Goal: Information Seeking & Learning: Compare options

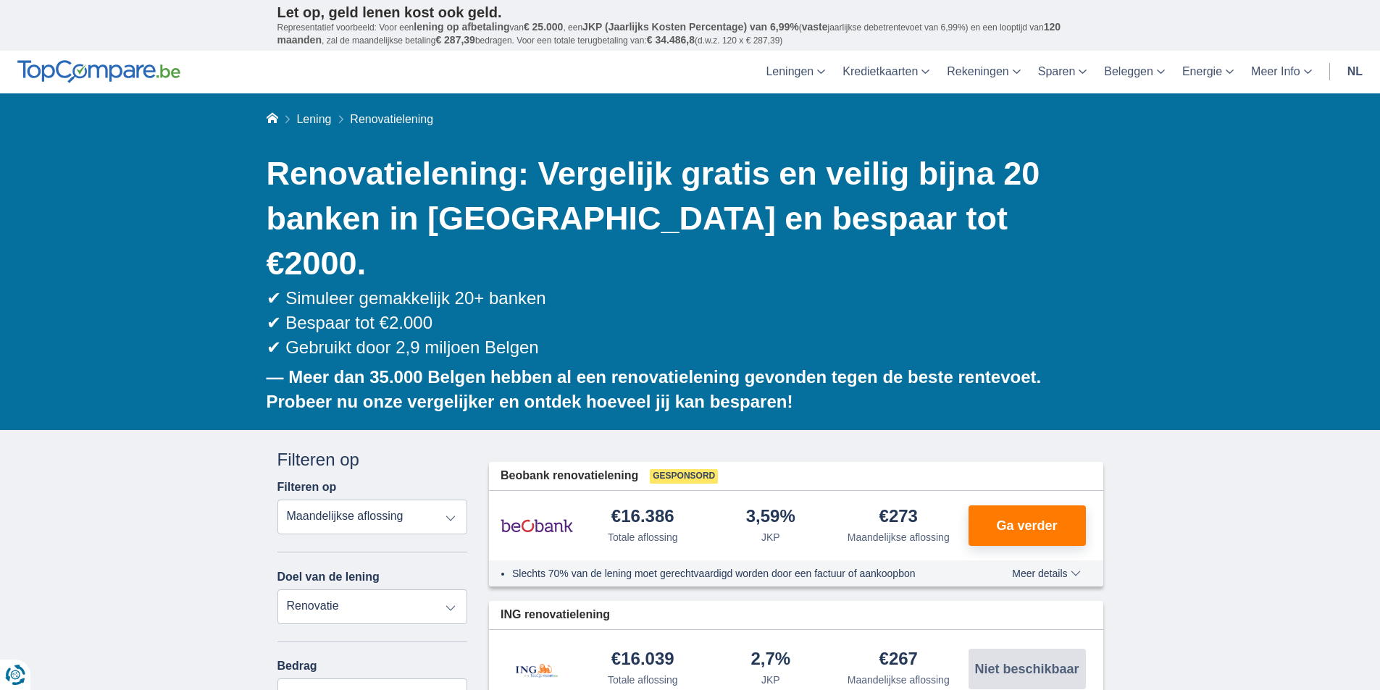
click at [451, 500] on select "Totale aflossing JKP Maandelijkse aflossing" at bounding box center [372, 517] width 190 height 35
select select "trp+"
click at [277, 500] on select "Totale aflossing JKP Maandelijkse aflossing" at bounding box center [372, 517] width 190 height 35
click at [324, 679] on input "15.000" at bounding box center [372, 696] width 190 height 35
click at [311, 679] on input "15.000" at bounding box center [372, 696] width 190 height 35
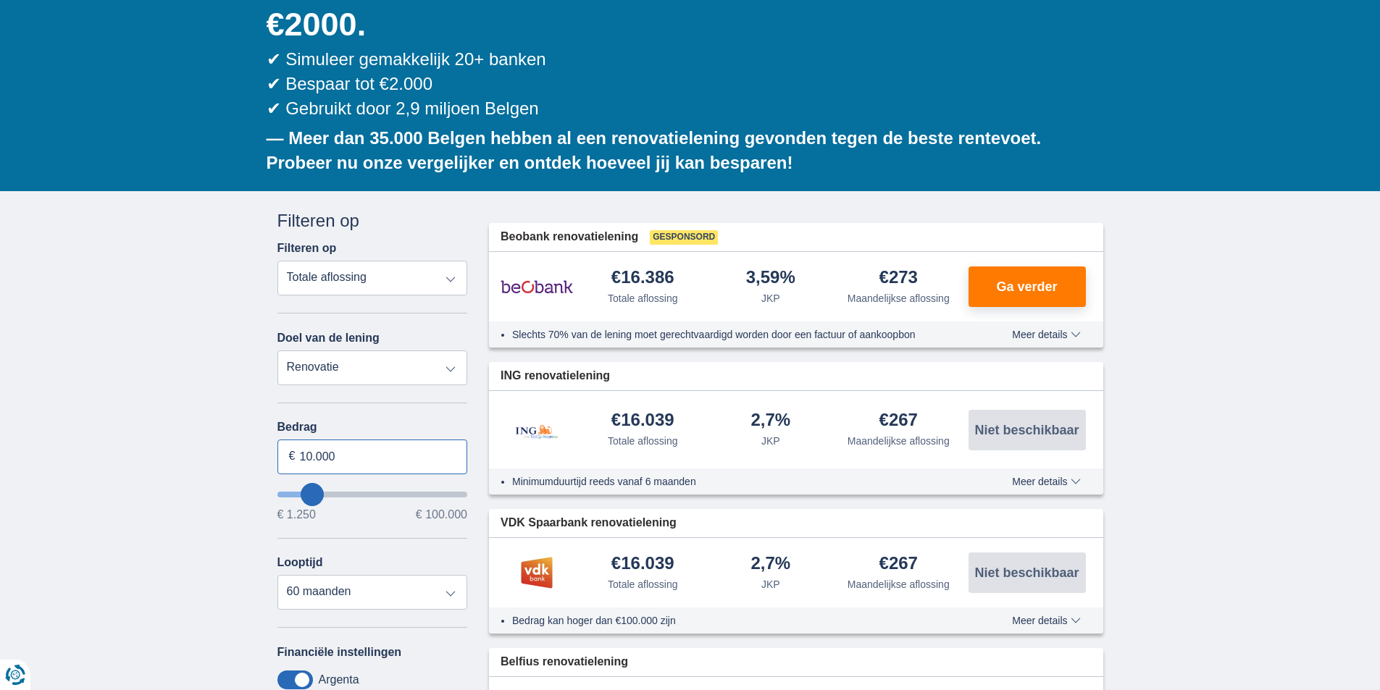
scroll to position [241, 0]
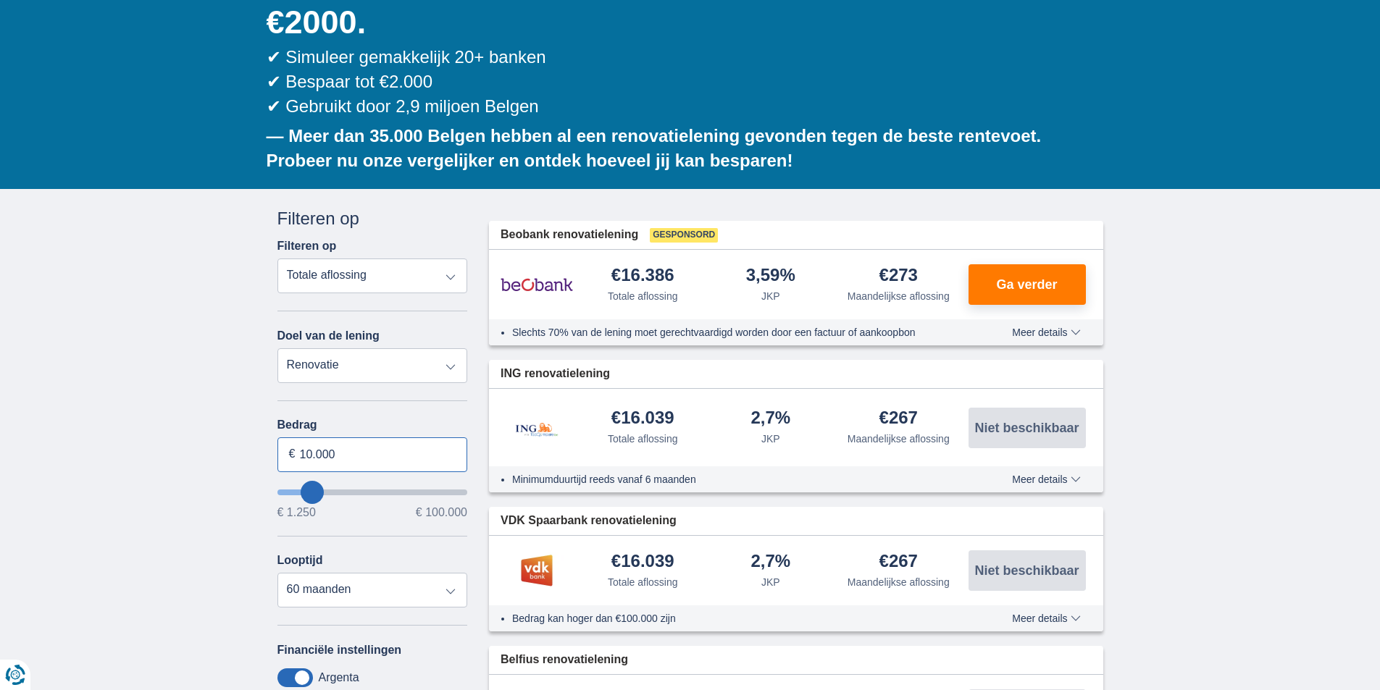
type input "10.000"
type input "10250"
click at [440, 573] on select "12 maanden 18 maanden 24 maanden 30 maanden 36 maanden 42 maanden 48 maanden 60…" at bounding box center [372, 590] width 190 height 35
click at [277, 573] on select "12 maanden 18 maanden 24 maanden 30 maanden 36 maanden 42 maanden 48 maanden" at bounding box center [372, 590] width 190 height 35
click at [438, 573] on select "12 maanden 18 maanden 24 maanden 30 maanden 36 maanden 42 maanden 48 maanden" at bounding box center [372, 590] width 190 height 35
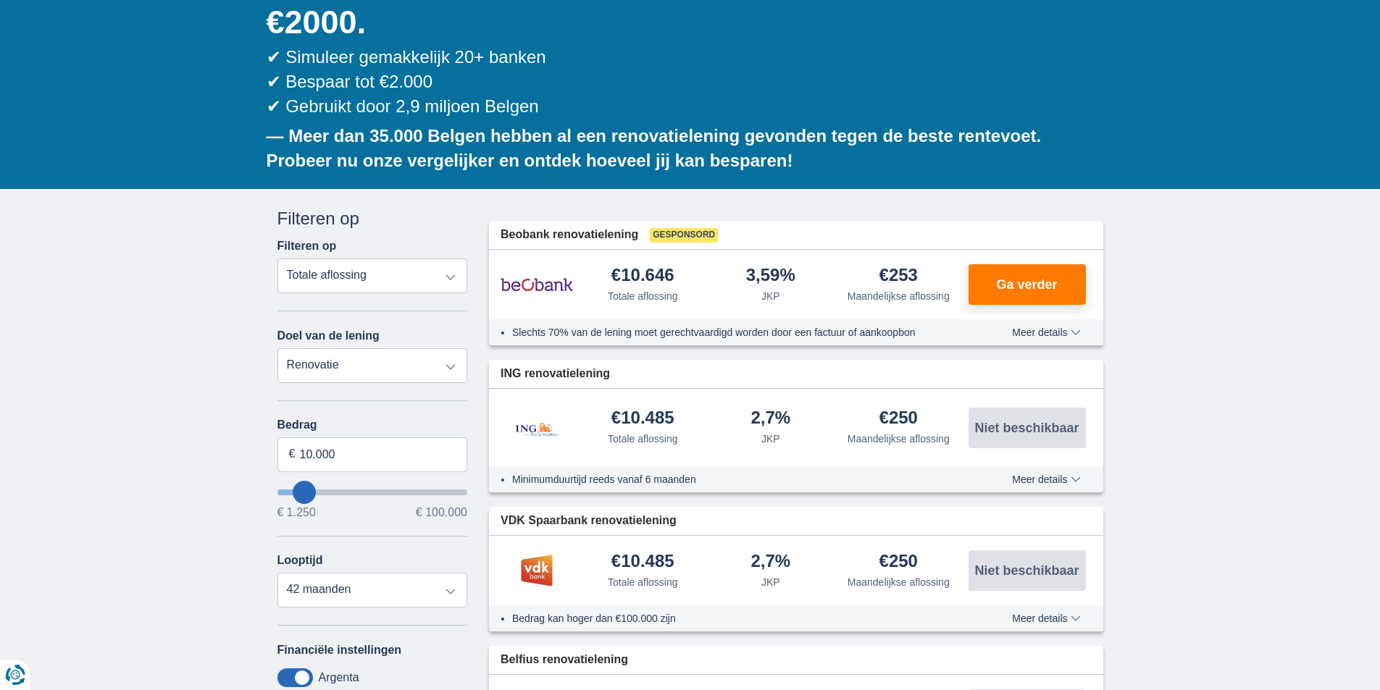
click at [395, 573] on select "12 maanden 18 maanden 24 maanden 30 maanden 36 maanden 42 maanden 48 maanden" at bounding box center [372, 590] width 190 height 35
click at [277, 573] on select "12 maanden 18 maanden 24 maanden 30 maanden 36 maanden 42 maanden 48 maanden" at bounding box center [372, 590] width 190 height 35
click at [451, 573] on select "12 maanden 18 maanden 24 maanden 30 maanden 36 maanden 42 maanden 48 maanden" at bounding box center [372, 590] width 190 height 35
click at [277, 573] on select "12 maanden 18 maanden 24 maanden 30 maanden 36 maanden 42 maanden 48 maanden" at bounding box center [372, 590] width 190 height 35
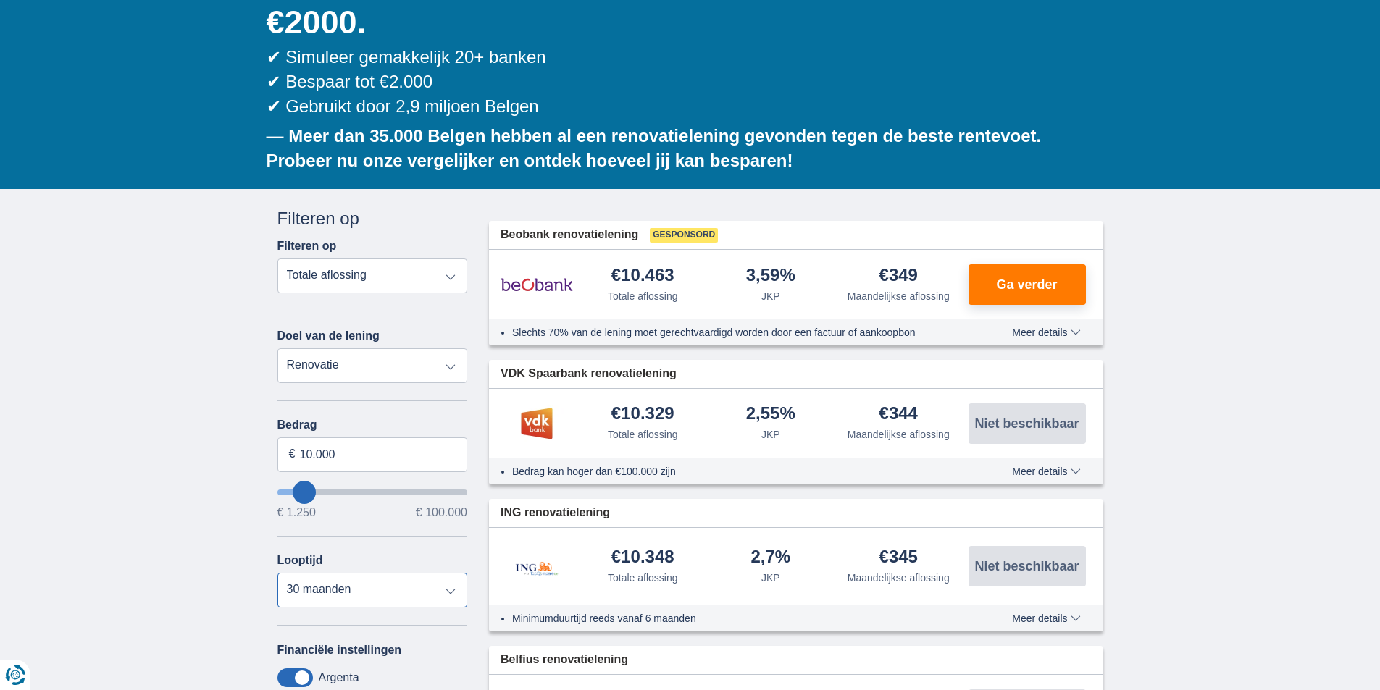
click at [446, 573] on select "12 maanden 18 maanden 24 maanden 30 maanden 36 maanden 42 maanden 48 maanden" at bounding box center [372, 590] width 190 height 35
click at [302, 573] on select "12 maanden 18 maanden 24 maanden 30 maanden 36 maanden 42 maanden 48 maanden" at bounding box center [372, 590] width 190 height 35
click at [443, 573] on select "12 maanden 18 maanden 24 maanden 30 maanden 36 maanden 42 maanden 48 maanden" at bounding box center [372, 590] width 190 height 35
select select "48"
click at [277, 573] on select "12 maanden 18 maanden 24 maanden 30 maanden 36 maanden 42 maanden 48 maanden" at bounding box center [372, 590] width 190 height 35
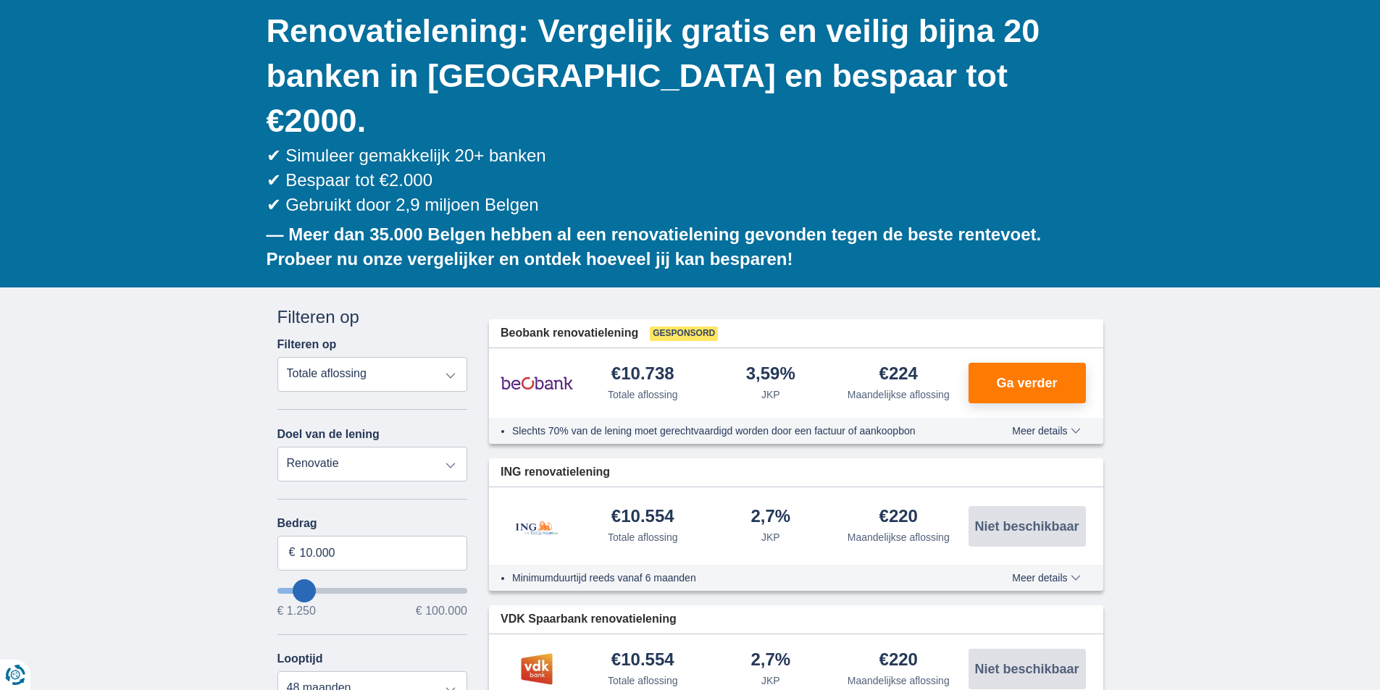
scroll to position [0, 0]
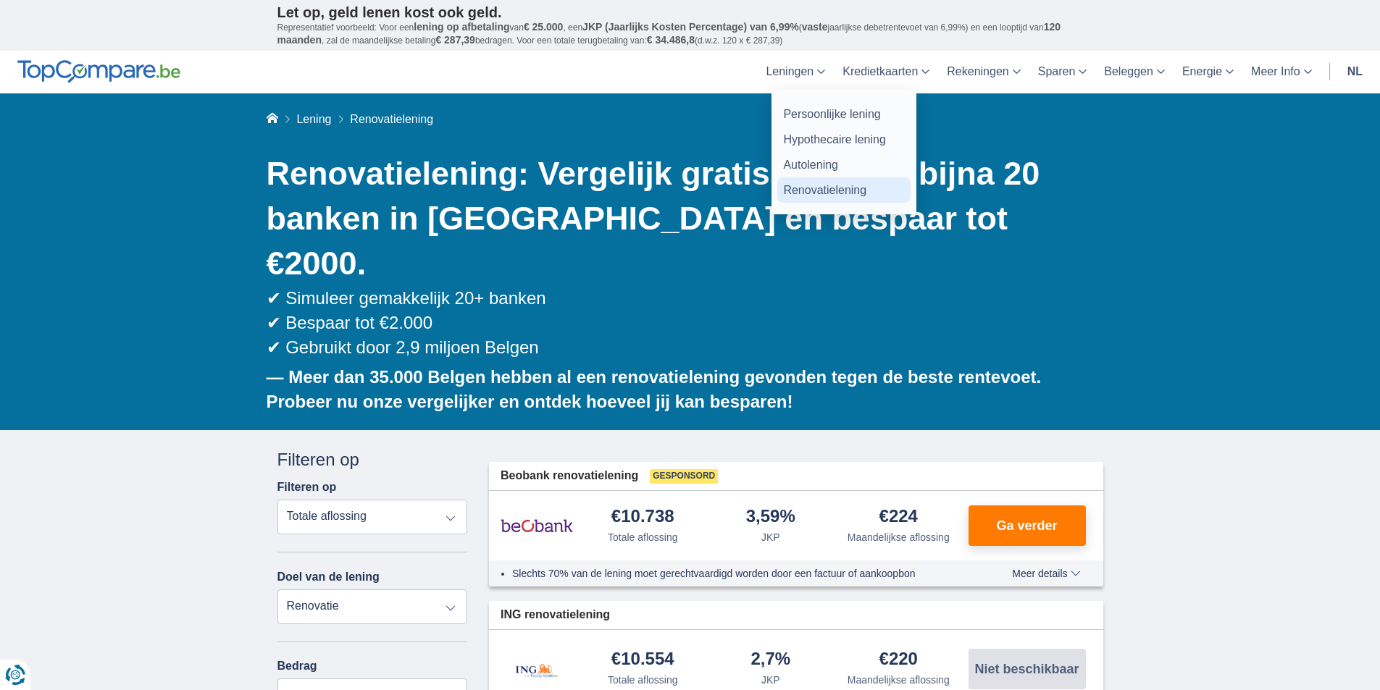
click at [816, 192] on link "Renovatielening" at bounding box center [843, 189] width 133 height 25
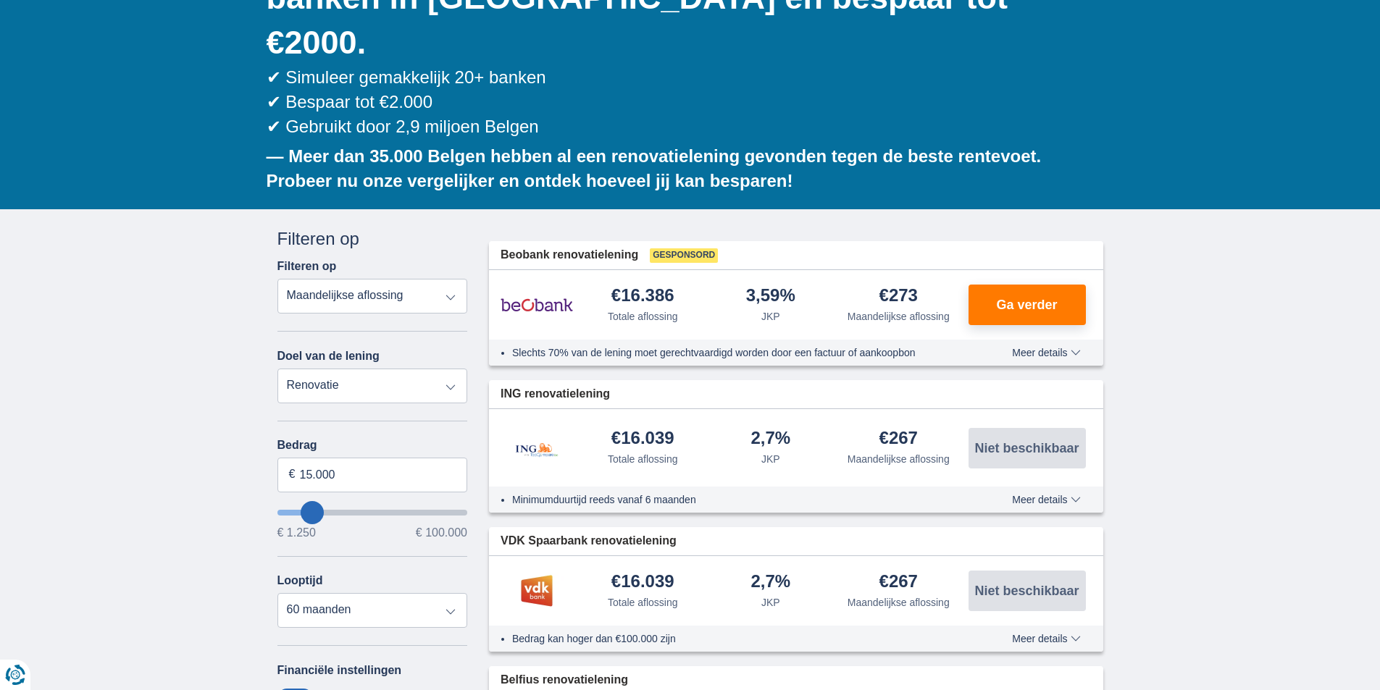
scroll to position [290, 0]
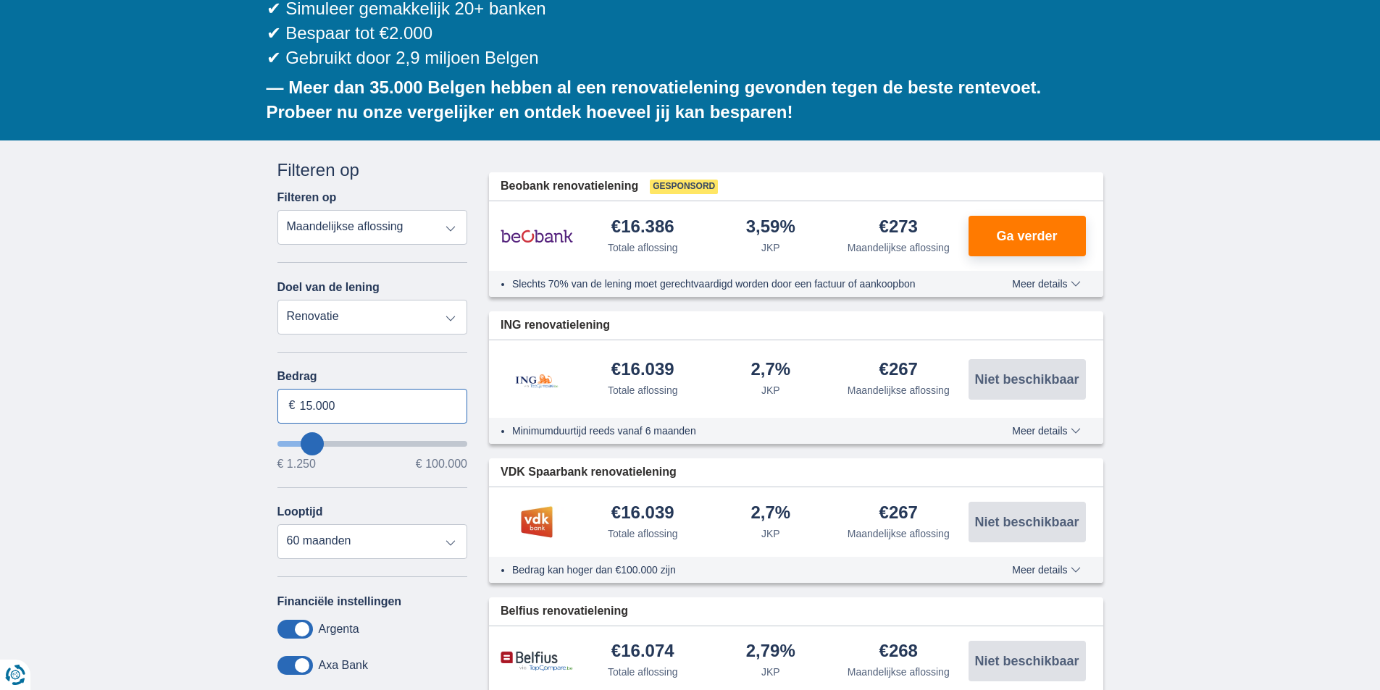
click at [310, 389] on input "15.000" at bounding box center [372, 406] width 190 height 35
type input "10.000"
type input "10250"
select select "48"
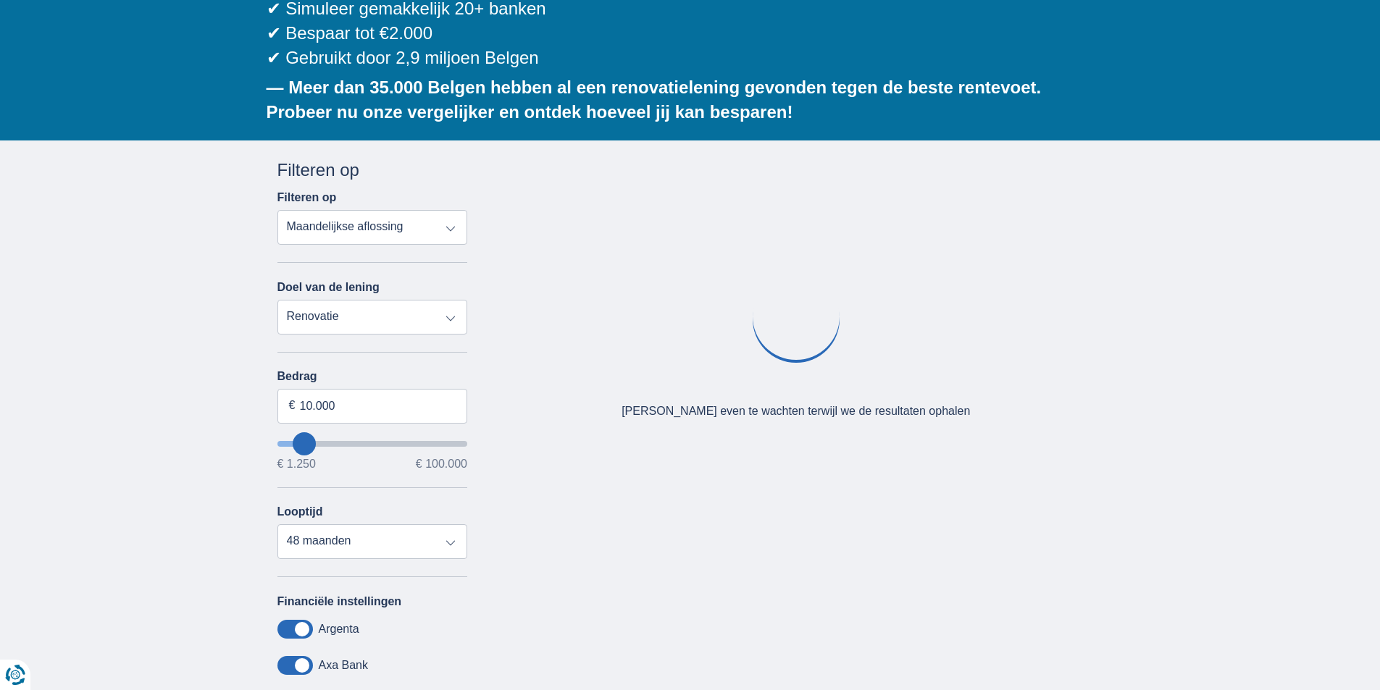
click at [428, 210] on select "Totale aflossing JKP Maandelijkse aflossing" at bounding box center [372, 227] width 190 height 35
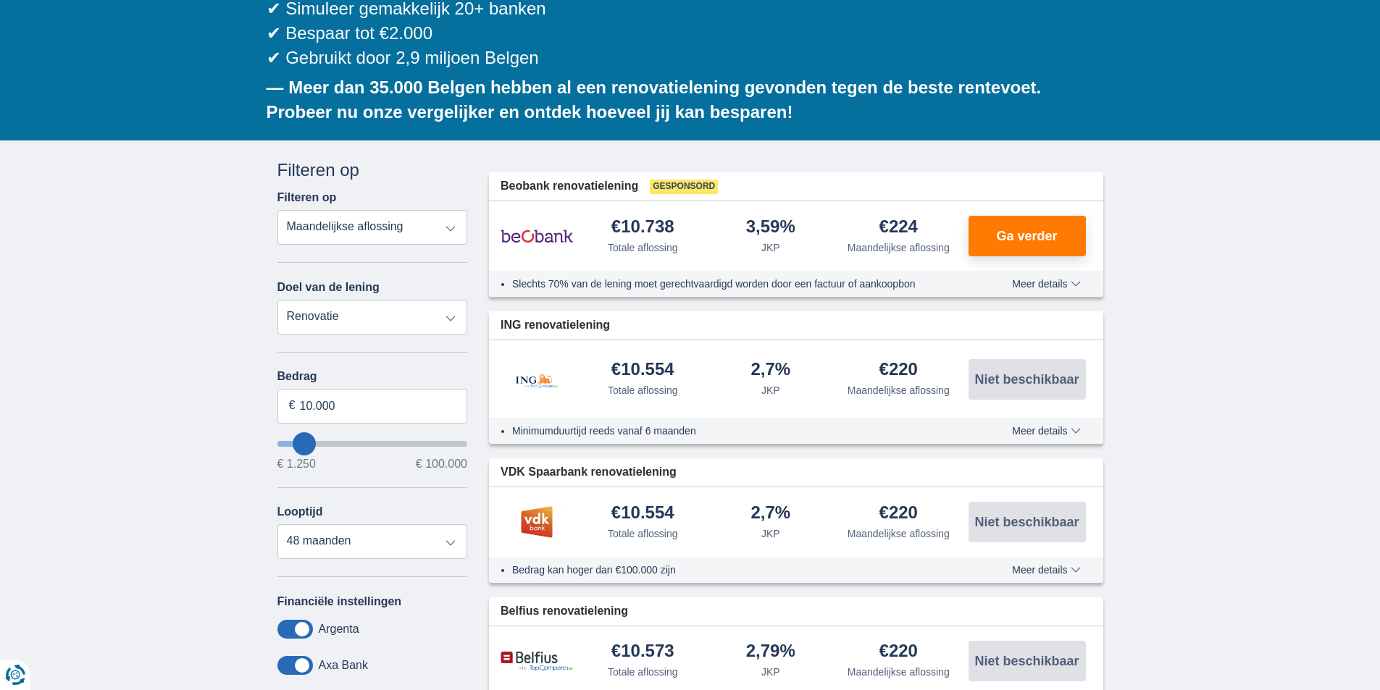
select select "trp+"
click at [277, 210] on select "Totale aflossing JKP Maandelijkse aflossing" at bounding box center [372, 227] width 190 height 35
click at [434, 524] on select "12 maanden 18 maanden 24 maanden 30 maanden 36 maanden 42 maanden 48 maanden" at bounding box center [372, 541] width 190 height 35
click at [277, 524] on select "12 maanden 18 maanden 24 maanden 30 maanden 36 maanden 42 maanden 48 maanden" at bounding box center [372, 541] width 190 height 35
click at [416, 524] on select "12 maanden 18 maanden 24 maanden 30 maanden 36 maanden 42 maanden 48 maanden" at bounding box center [372, 541] width 190 height 35
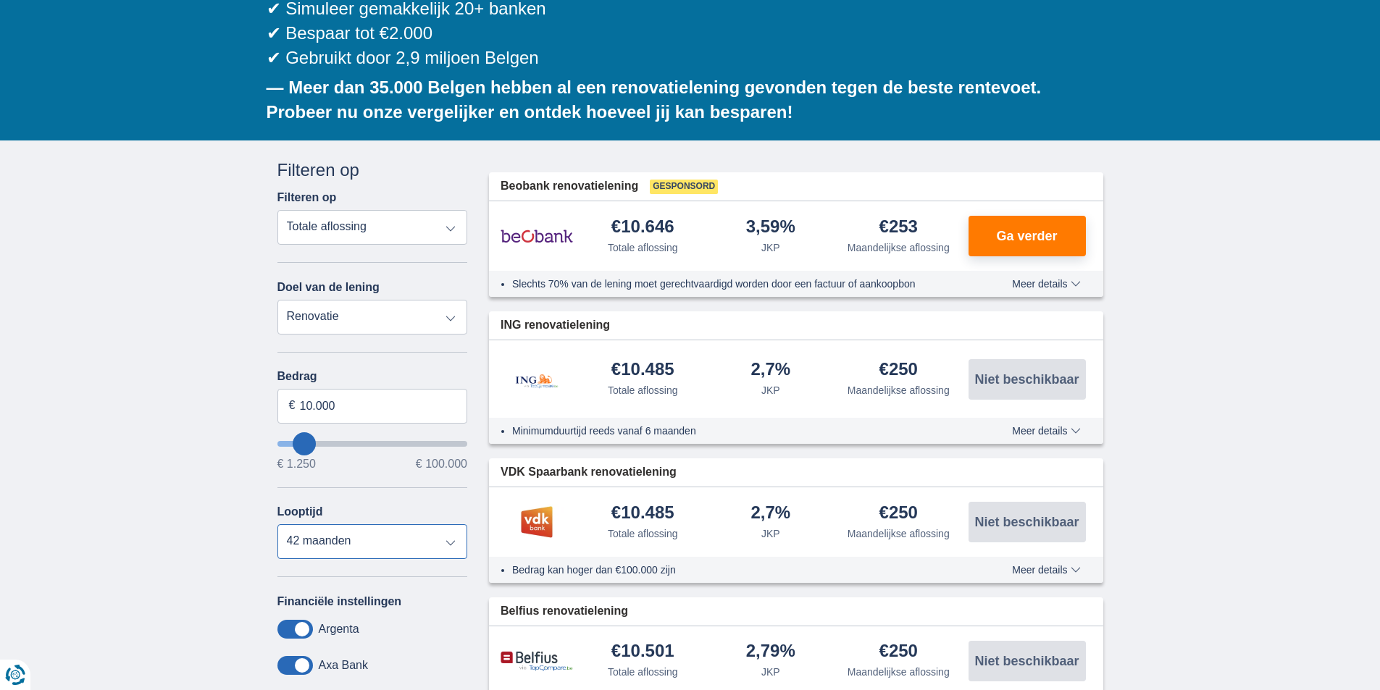
select select "48"
click at [277, 524] on select "12 maanden 18 maanden 24 maanden 30 maanden 36 maanden 42 maanden 48 maanden" at bounding box center [372, 541] width 190 height 35
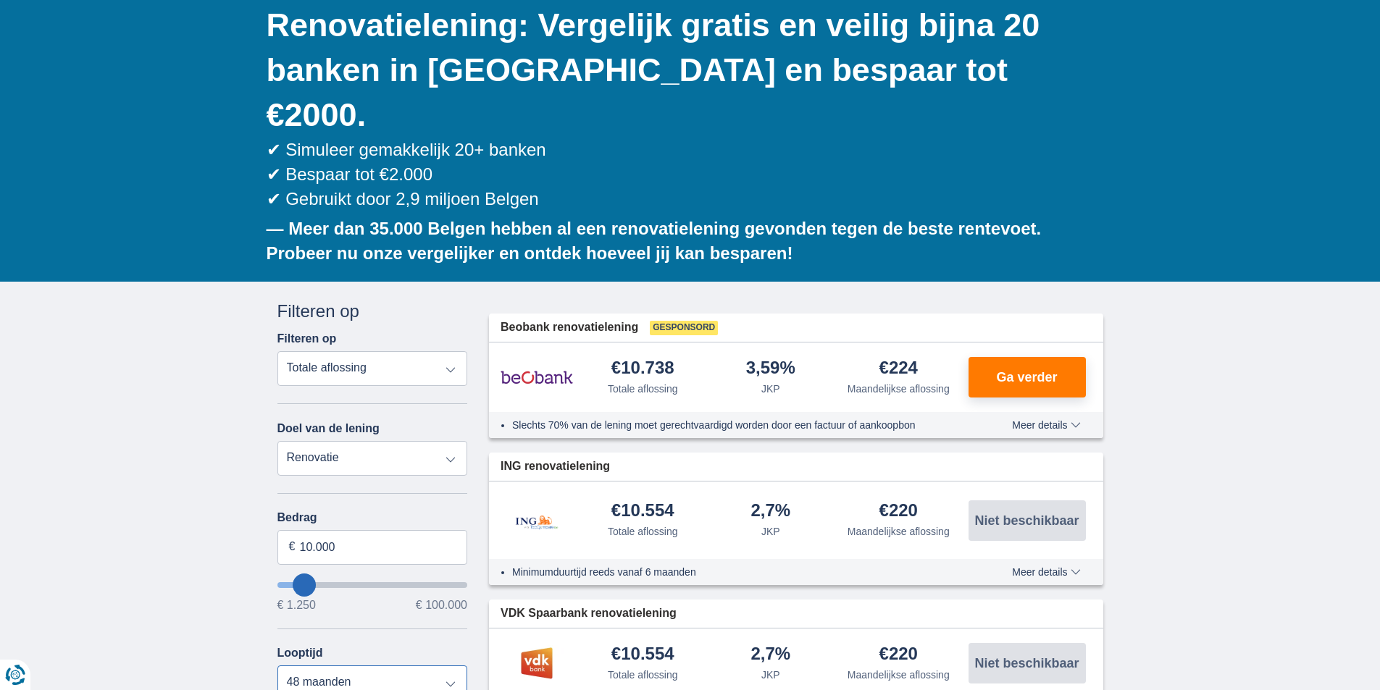
scroll to position [0, 0]
